Goal: Check status: Check status

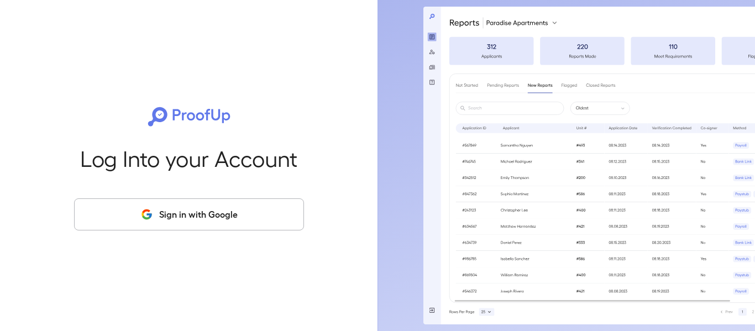
click at [188, 212] on button "Sign in with Google" at bounding box center [189, 215] width 230 height 32
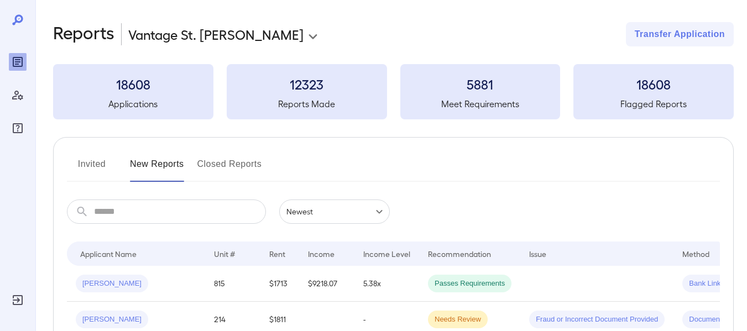
scroll to position [111, 0]
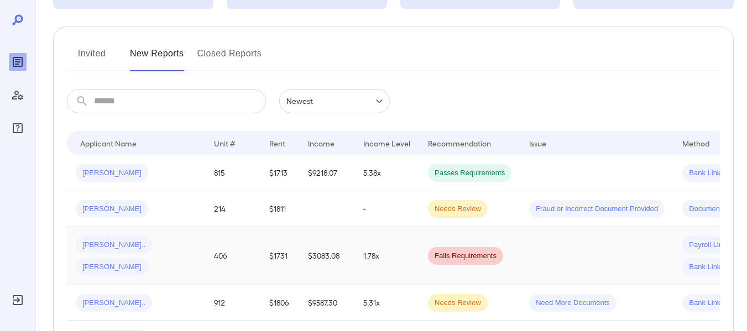
click at [144, 246] on td "[PERSON_NAME].. [PERSON_NAME]" at bounding box center [136, 256] width 138 height 58
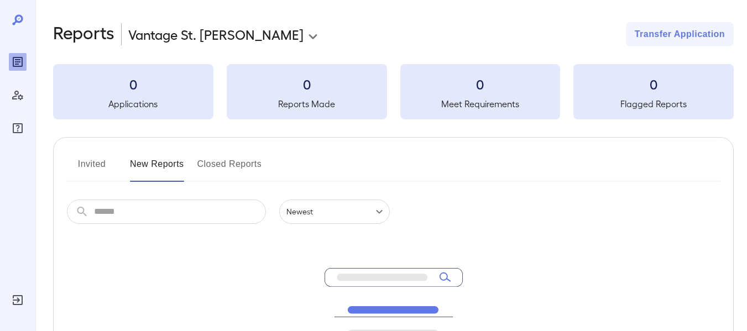
scroll to position [111, 0]
